Goal: Navigation & Orientation: Find specific page/section

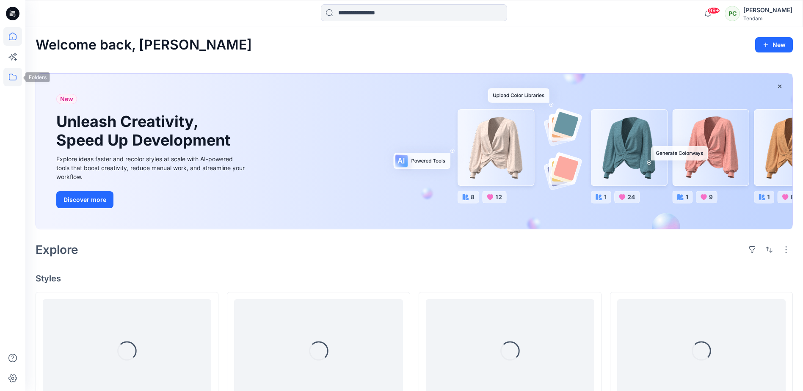
click at [12, 79] on icon at bounding box center [12, 77] width 19 height 19
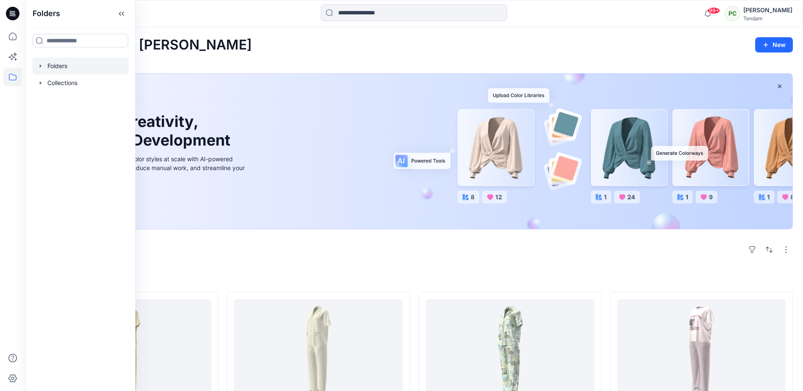
click at [63, 66] on div at bounding box center [80, 66] width 96 height 17
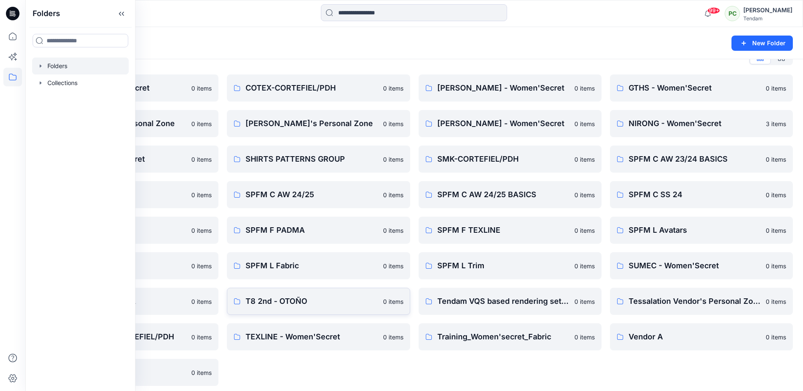
scroll to position [24, 0]
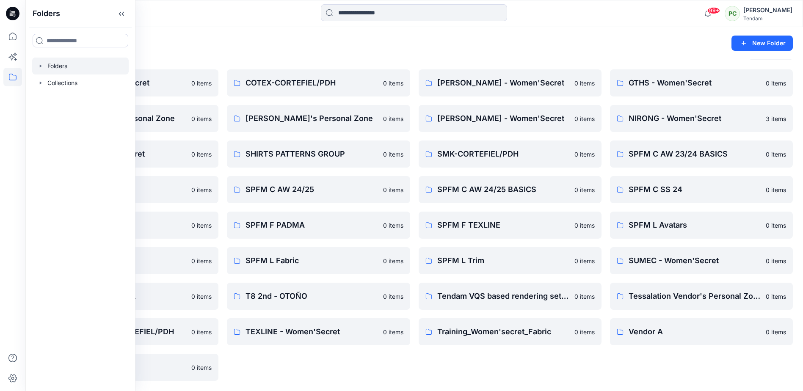
click at [194, 53] on div "Folders New Folder" at bounding box center [413, 43] width 777 height 32
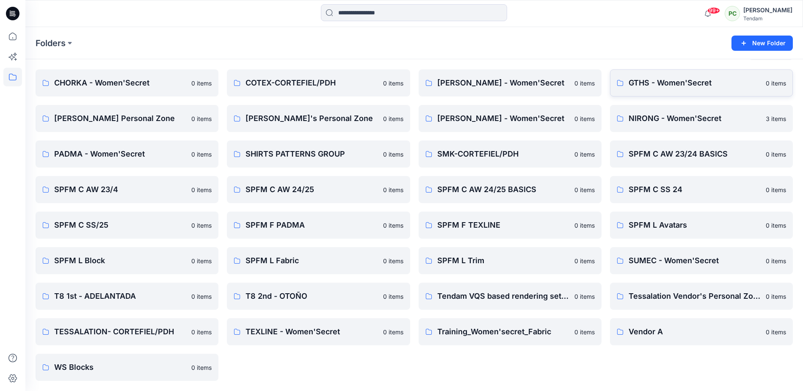
click at [668, 75] on link "GTHS - Women'Secret 0 items" at bounding box center [701, 82] width 183 height 27
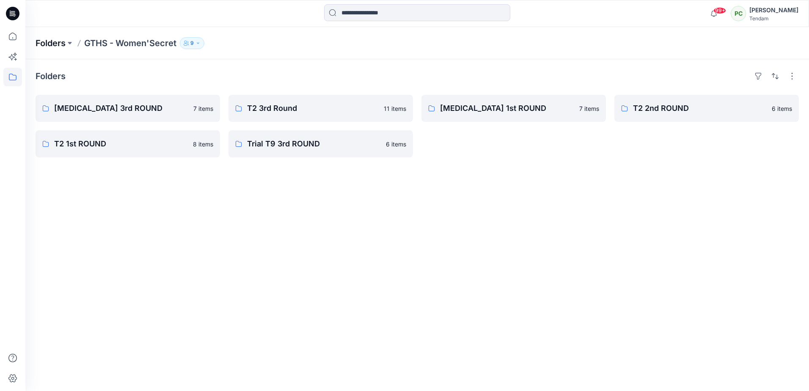
click at [58, 42] on p "Folders" at bounding box center [51, 43] width 30 height 12
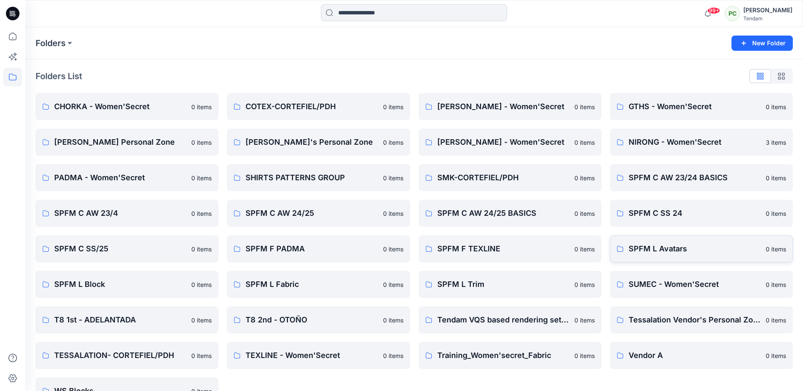
scroll to position [24, 0]
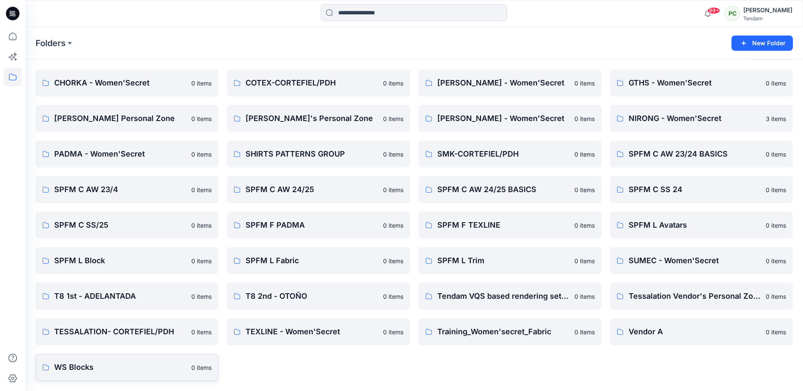
click at [116, 363] on p "WS Blocks" at bounding box center [120, 367] width 132 height 12
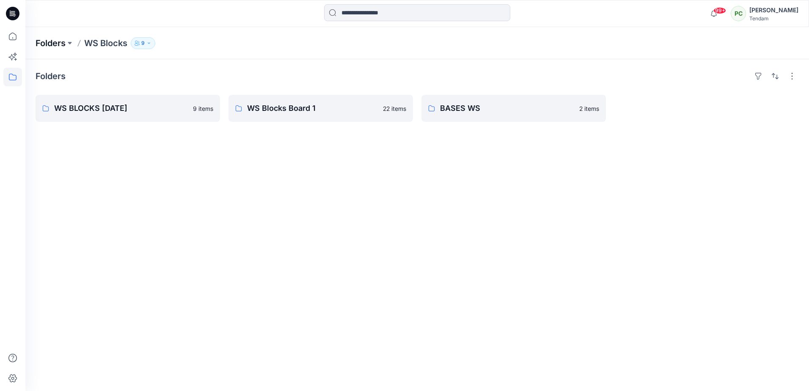
click at [38, 37] on p "Folders" at bounding box center [51, 43] width 30 height 12
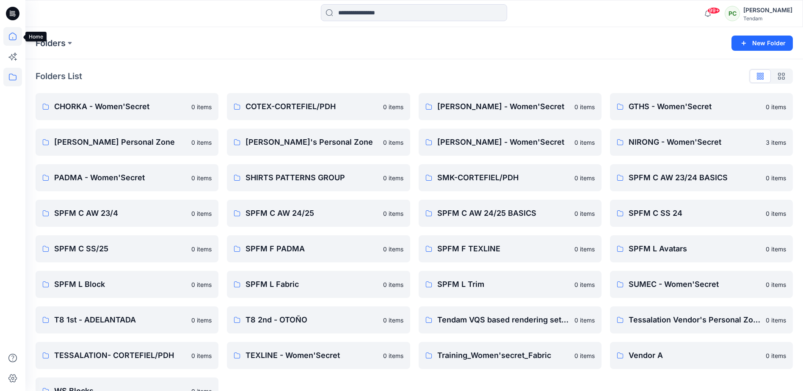
click at [12, 38] on icon at bounding box center [12, 36] width 19 height 19
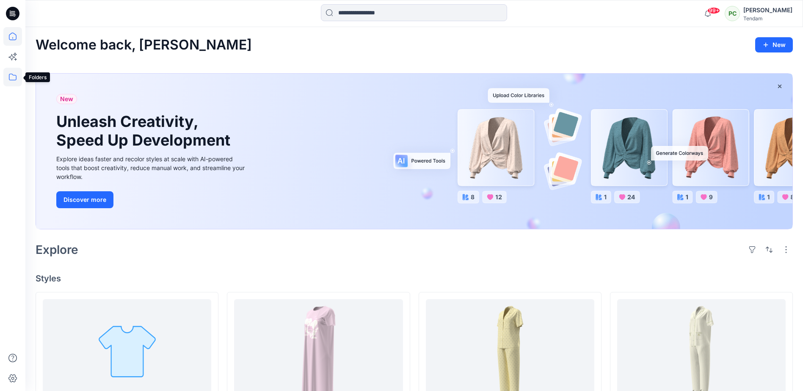
click at [12, 77] on icon at bounding box center [12, 77] width 19 height 19
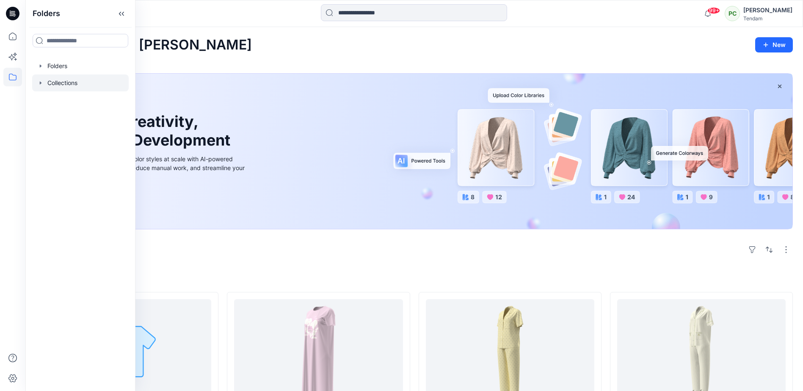
click at [61, 83] on div at bounding box center [80, 82] width 96 height 17
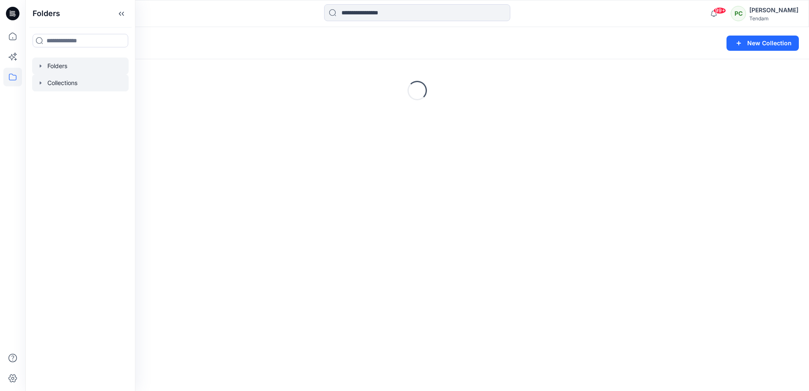
click at [58, 68] on div at bounding box center [80, 66] width 96 height 17
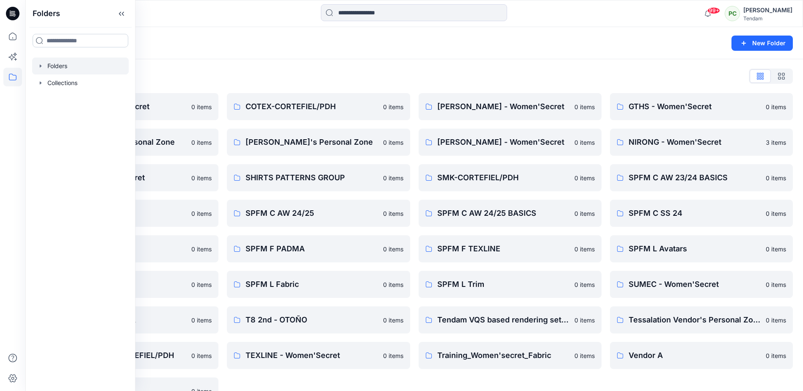
click at [60, 41] on input at bounding box center [81, 41] width 96 height 14
type input "****"
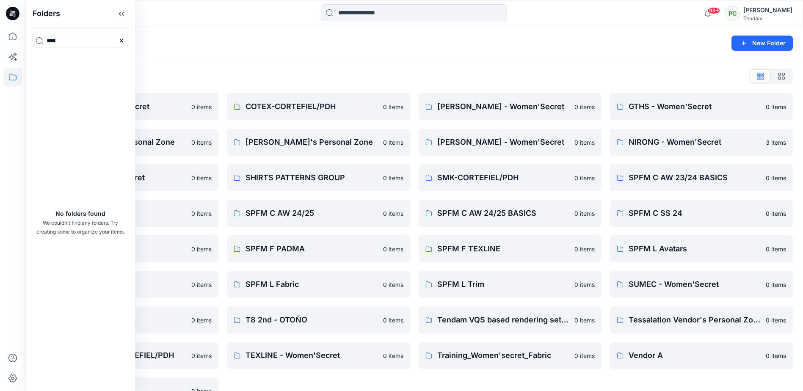
click at [330, 70] on div "Folders List" at bounding box center [414, 76] width 757 height 14
